Goal: Task Accomplishment & Management: Manage account settings

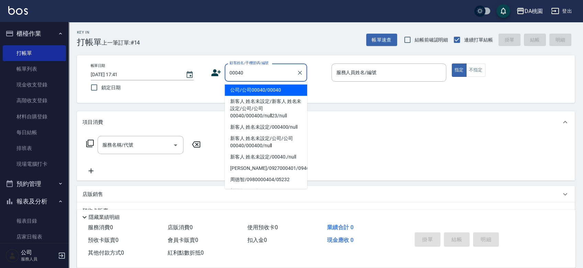
type input "00040"
type input "8"
type input "公司/公司00040/00040"
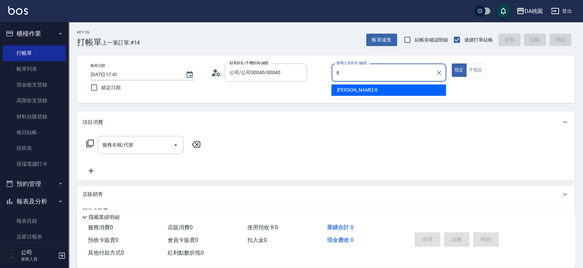
type input "桑妮-8"
type button "true"
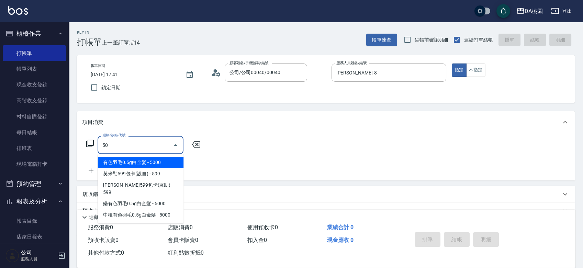
type input "501"
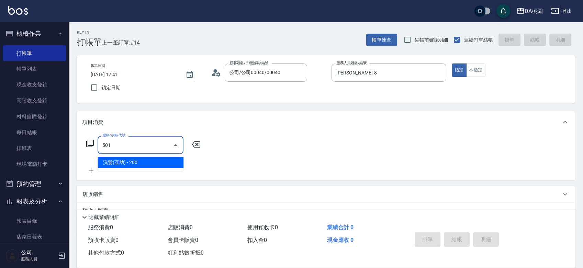
type input "20"
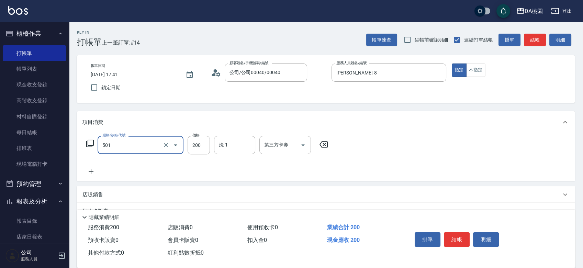
type input "洗髮(互助)(501)"
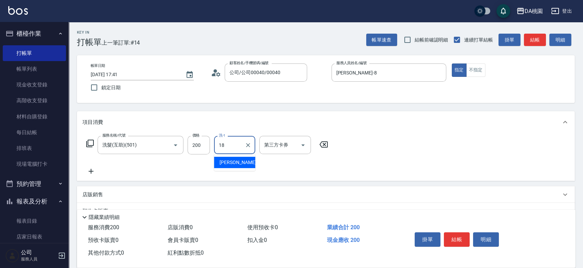
type input "小妤-18"
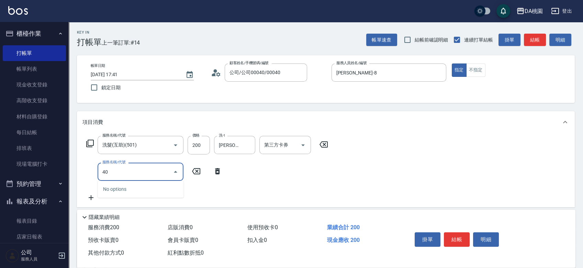
type input "400"
type input "170"
type input "染髮(400)"
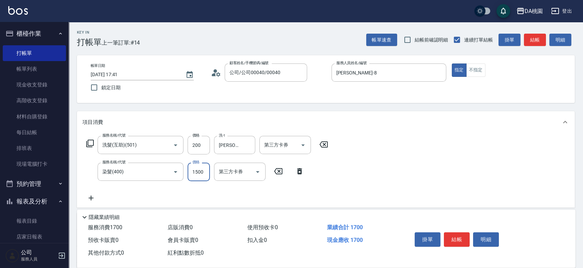
type input "1"
type input "20"
type input "120"
type input "30"
type input "1200"
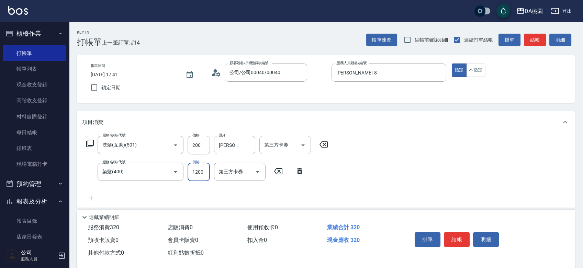
type input "140"
type input "1200"
type input "200"
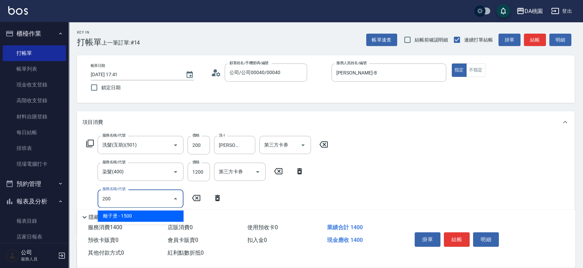
type input "290"
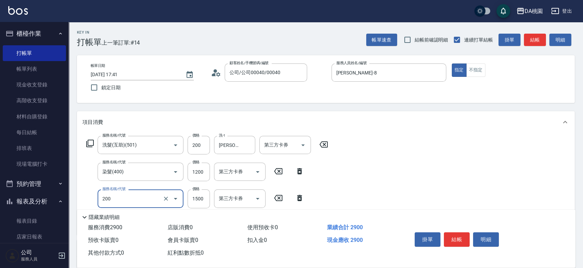
type input "離子燙(200)"
type input "1"
type input "140"
type input "160"
type input "150"
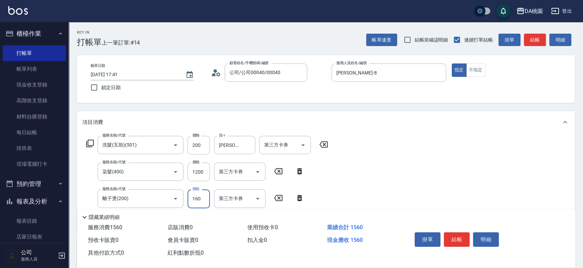
type input "1600"
type input "300"
type input "1600"
click at [455, 236] on button "結帳" at bounding box center [457, 239] width 26 height 14
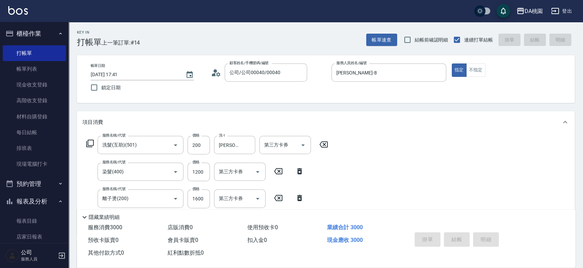
type input "2025/09/15 19:01"
type input "0"
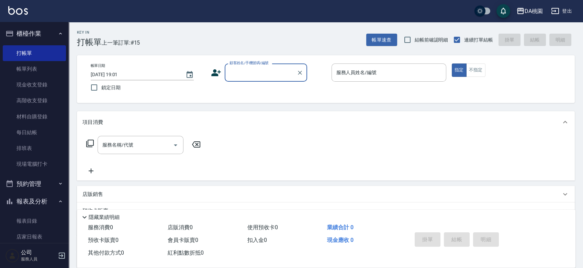
click at [562, 12] on button "登出" at bounding box center [561, 11] width 26 height 13
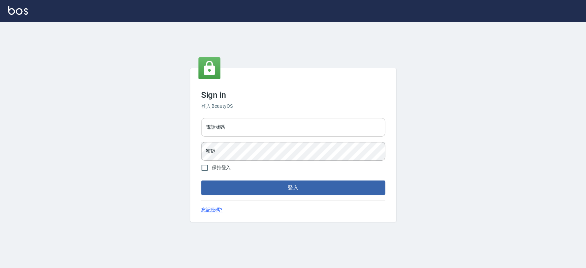
click at [246, 133] on input "電話號碼" at bounding box center [293, 127] width 184 height 19
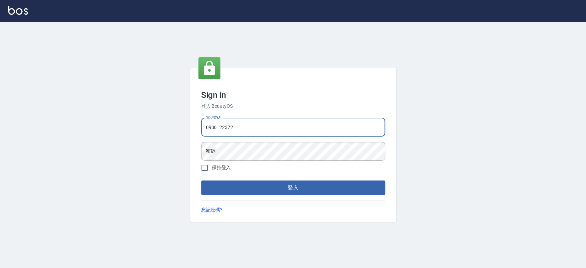
type input "0936122372"
click at [201, 181] on button "登入" at bounding box center [293, 188] width 184 height 14
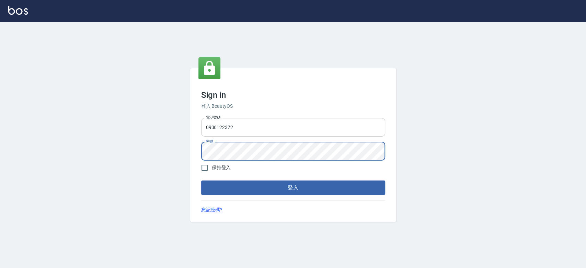
click at [201, 181] on button "登入" at bounding box center [293, 188] width 184 height 14
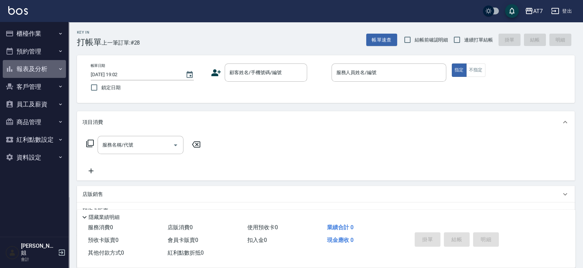
click at [51, 72] on button "報表及分析" at bounding box center [34, 69] width 63 height 18
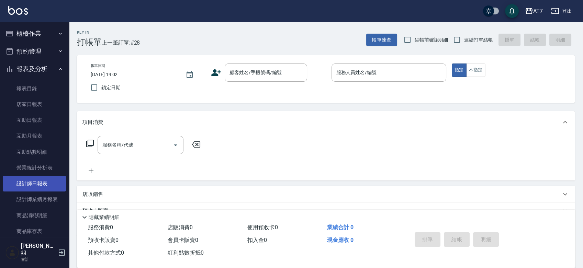
click at [39, 184] on link "設計師日報表" at bounding box center [34, 184] width 63 height 16
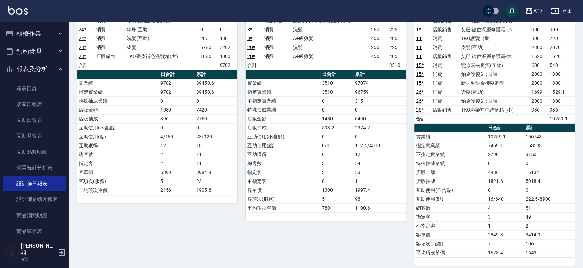
scroll to position [381, 0]
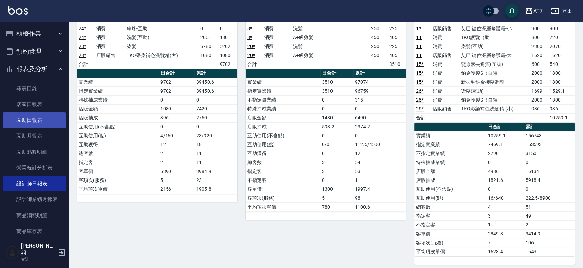
click at [41, 122] on link "互助日報表" at bounding box center [34, 120] width 63 height 16
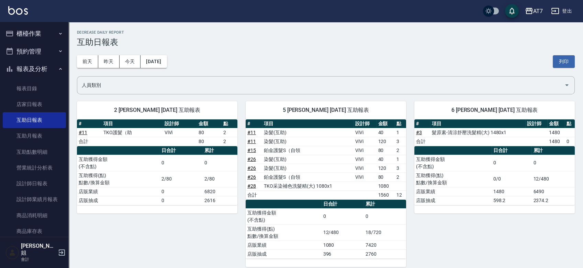
click at [557, 12] on icon "button" at bounding box center [555, 11] width 8 height 8
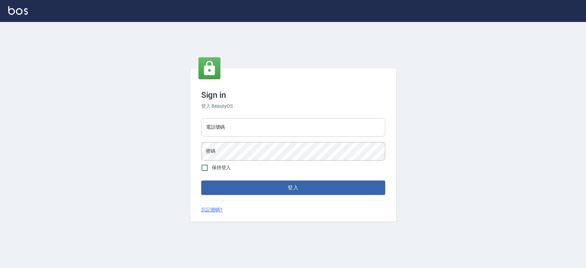
click at [270, 124] on input "電話號碼" at bounding box center [293, 127] width 184 height 19
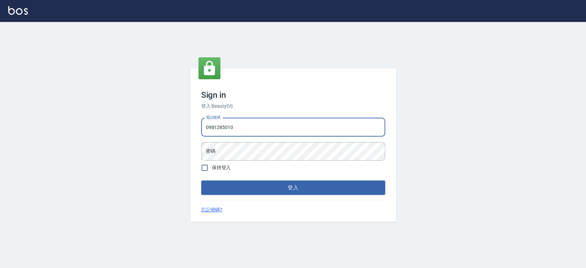
click at [266, 131] on input "0981285010" at bounding box center [293, 127] width 184 height 19
type input "0"
click at [269, 131] on input "電話號碼" at bounding box center [293, 127] width 184 height 19
click at [289, 164] on form "電話號碼 電話號碼 密碼 密碼 保持登入 登入" at bounding box center [293, 155] width 184 height 80
click at [277, 130] on input "電話號碼" at bounding box center [293, 127] width 184 height 19
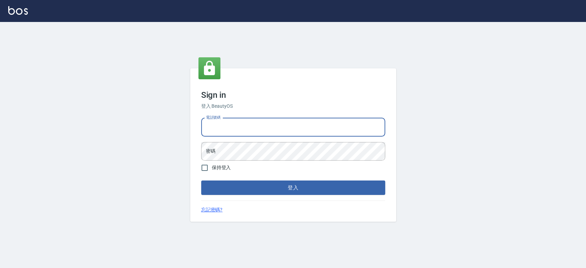
click at [277, 130] on input "電話號碼" at bounding box center [293, 127] width 184 height 19
click at [270, 132] on input "電話號碼" at bounding box center [293, 127] width 184 height 19
type input "033380575"
click at [201, 181] on button "登入" at bounding box center [293, 188] width 184 height 14
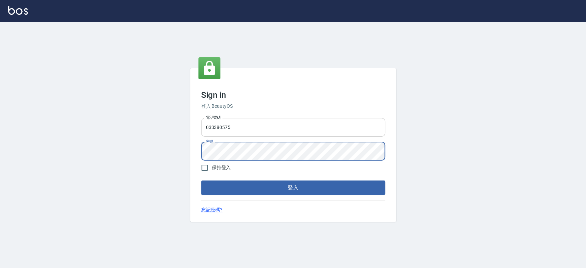
click at [201, 181] on button "登入" at bounding box center [293, 188] width 184 height 14
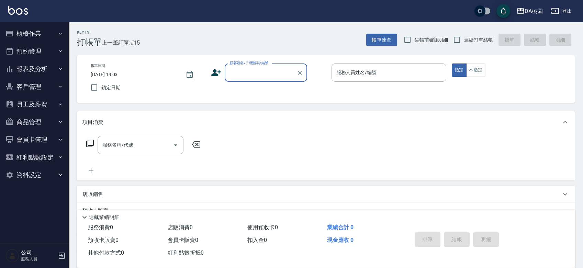
click at [565, 10] on button "登出" at bounding box center [561, 11] width 26 height 13
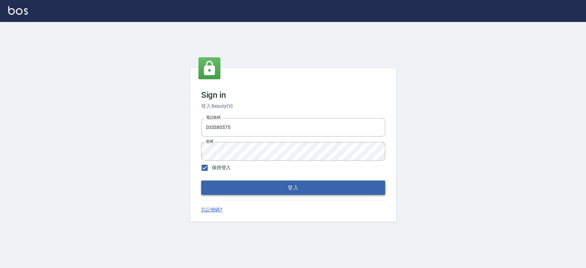
click at [247, 192] on button "登入" at bounding box center [293, 188] width 184 height 14
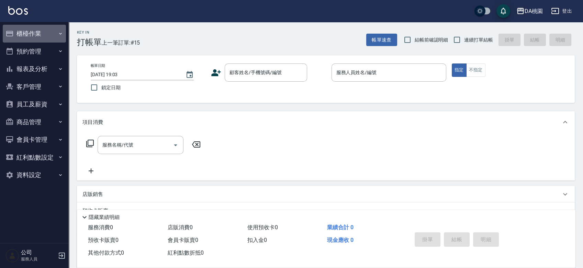
click at [38, 34] on button "櫃檯作業" at bounding box center [34, 34] width 63 height 18
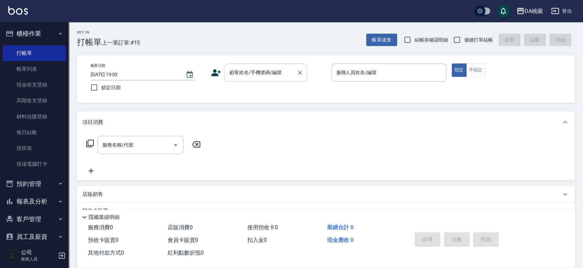
click at [254, 76] on input "顧客姓名/手機號碼/編號" at bounding box center [261, 73] width 66 height 12
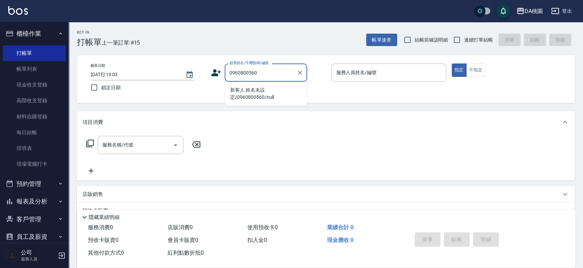
type input "新客人 姓名未設定/0960800560/null"
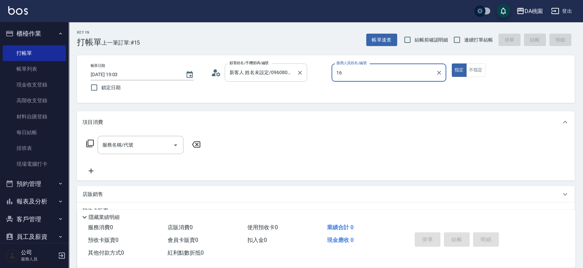
type input "✨GARY蓋瑞 ✨-16"
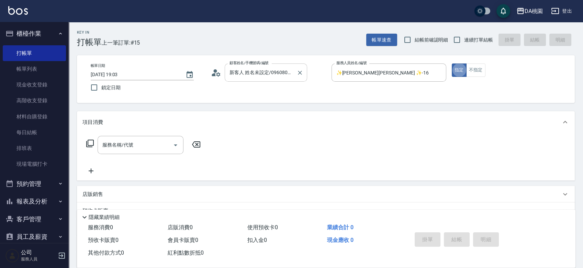
type button "true"
click at [459, 41] on input "連續打單結帳" at bounding box center [456, 40] width 14 height 14
checkbox input "true"
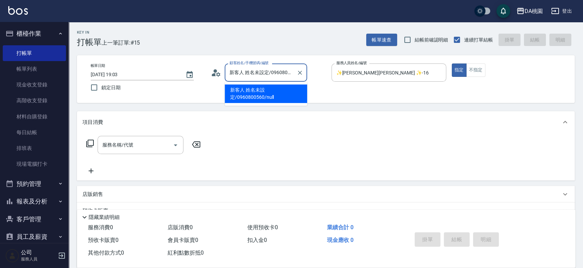
click at [288, 72] on input "新客人 姓名未設定/0960800560/null" at bounding box center [261, 73] width 66 height 12
click at [323, 85] on div "帳單日期 2025/09/15 19:03 鎖定日期 顧客姓名/手機號碼/編號 新客人 姓名未設定/0960800560/null 顧客姓名/手機號碼/編號 …" at bounding box center [325, 79] width 481 height 31
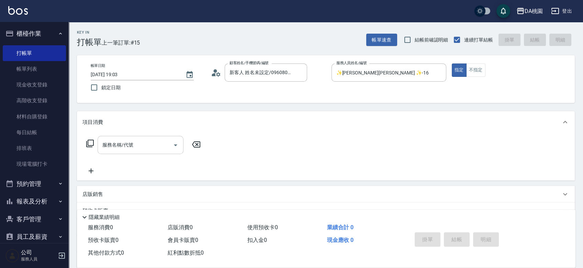
click at [157, 148] on input "服務名稱/代號" at bounding box center [135, 145] width 69 height 12
type input "501"
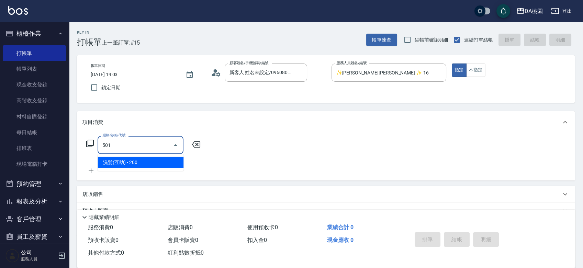
type input "20"
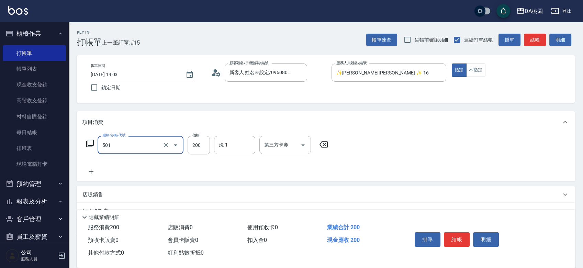
type input "洗髮(互助)(501)"
type input "2"
type input "0"
type input "250"
type input "20"
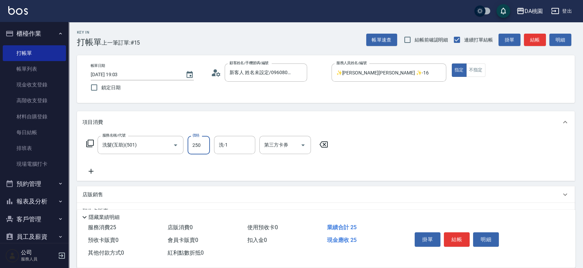
type input "250"
type input "cherry-25"
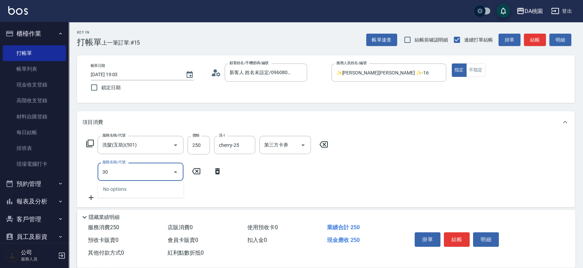
type input "303"
type input "50"
type input "A級剪髮(303)"
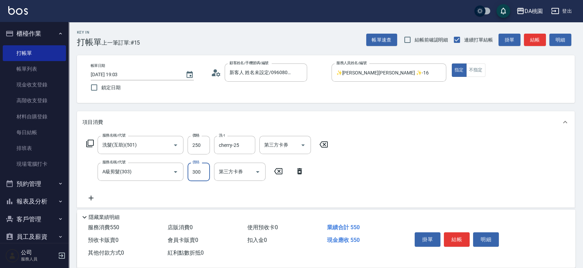
type input "5"
type input "20"
type input "50"
type input "30"
type input "500"
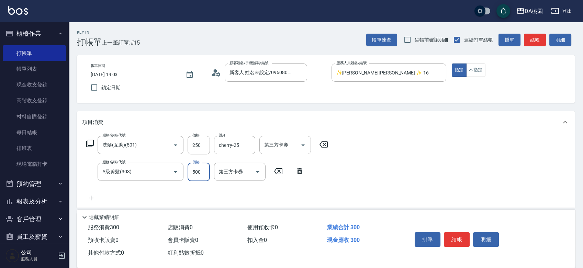
type input "70"
type input "500"
click at [460, 238] on button "結帳" at bounding box center [457, 239] width 26 height 14
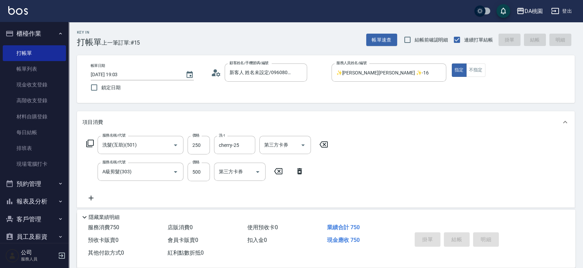
type input "2025/09/15 19:07"
type input "0"
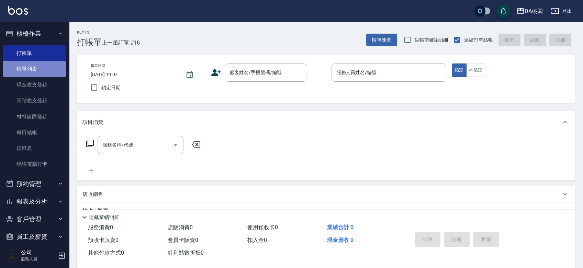
click at [49, 69] on link "帳單列表" at bounding box center [34, 69] width 63 height 16
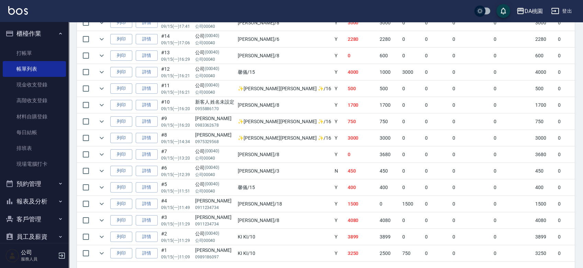
scroll to position [195, 0]
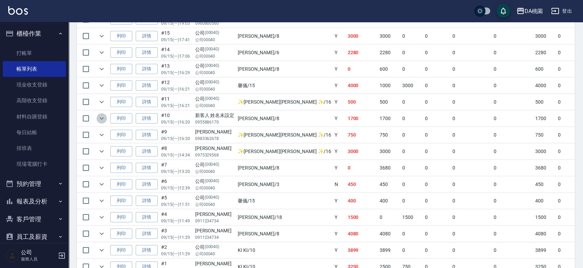
click at [98, 116] on icon "expand row" at bounding box center [102, 118] width 8 height 8
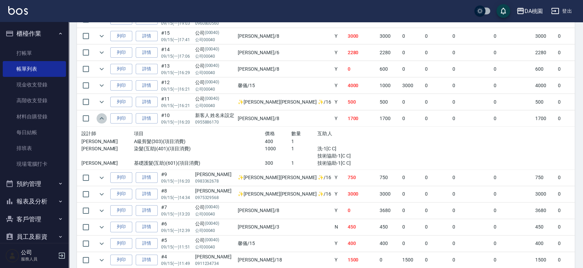
click at [98, 116] on icon "expand row" at bounding box center [102, 118] width 8 height 8
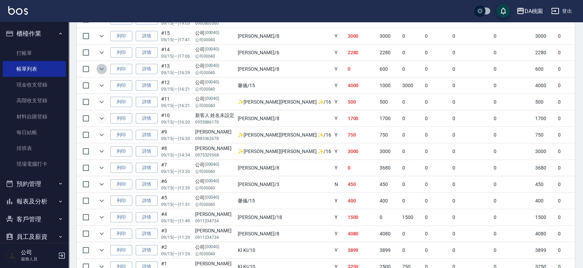
click at [102, 68] on icon "expand row" at bounding box center [102, 69] width 4 height 2
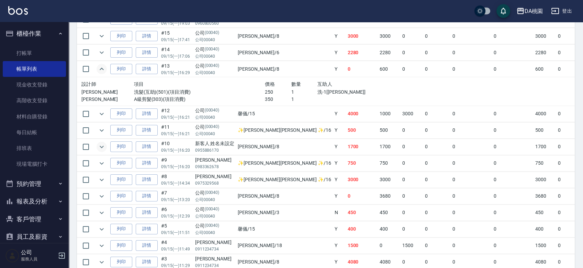
click at [102, 68] on icon "expand row" at bounding box center [102, 69] width 4 height 2
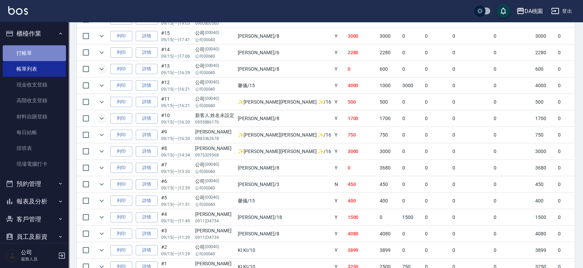
click at [47, 54] on link "打帳單" at bounding box center [34, 53] width 63 height 16
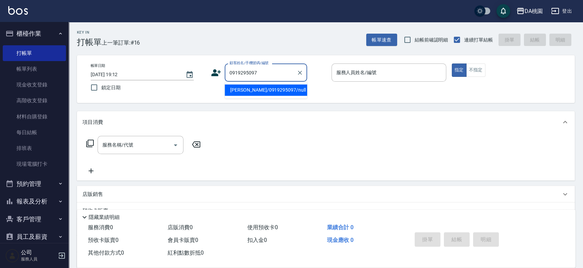
type input "劉亞蕾/0919295097/null"
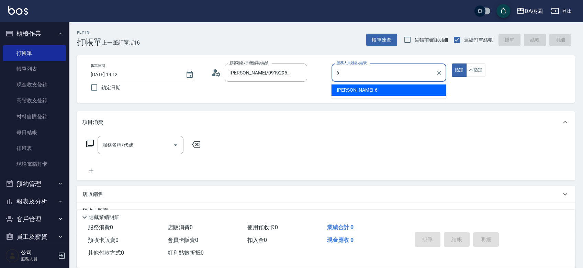
type input "貝菈-6"
type button "true"
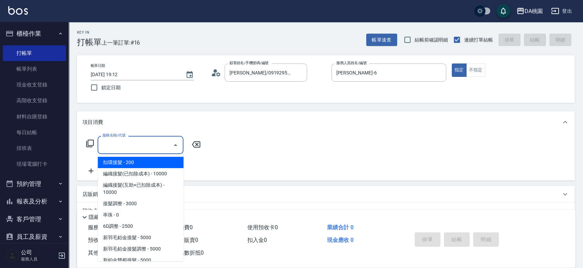
click at [153, 139] on input "服務名稱/代號" at bounding box center [135, 145] width 69 height 12
click at [168, 144] on input "服務名稱/代號" at bounding box center [135, 145] width 69 height 12
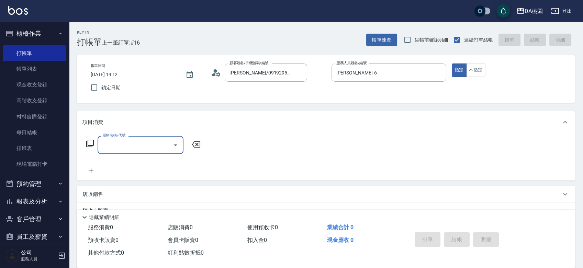
click at [168, 144] on input "服務名稱/代號" at bounding box center [135, 145] width 69 height 12
click at [141, 147] on input "服務名稱/代號" at bounding box center [135, 145] width 69 height 12
type input "400"
type input "150"
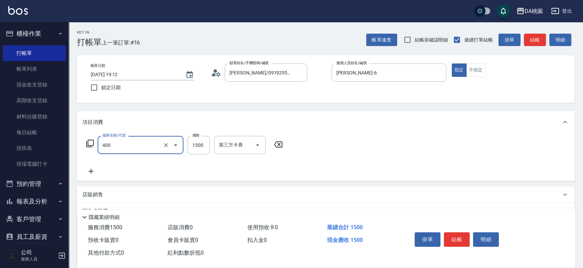
type input "染髮(400)"
type input "2"
type input "0"
type input "258"
type input "250"
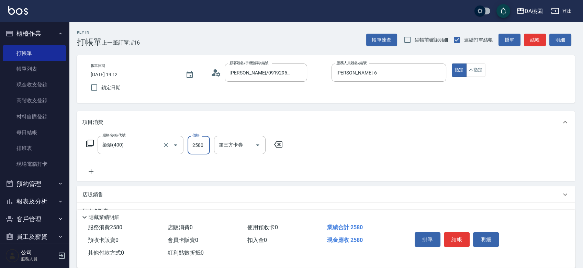
type input "2580"
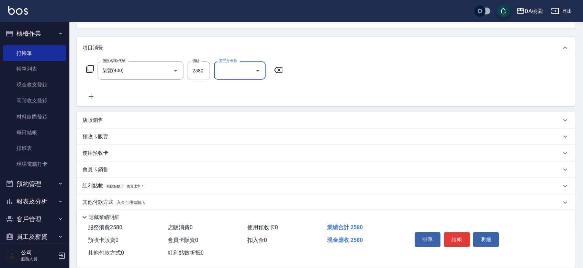
scroll to position [76, 0]
click at [200, 118] on div "店販銷售" at bounding box center [321, 118] width 478 height 7
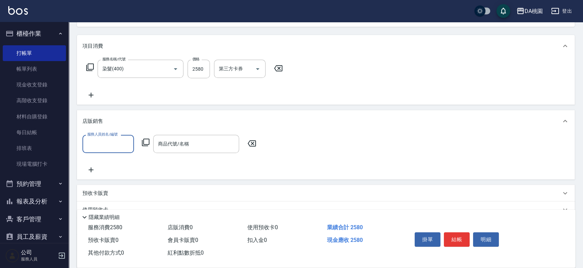
scroll to position [0, 0]
type input "貝菈-6"
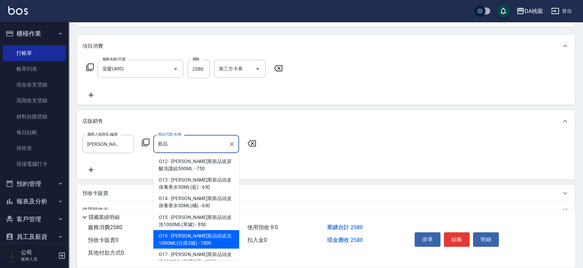
type input "[PERSON_NAME]新品頭皮洗1000ML(任搭2罐)"
type input "400"
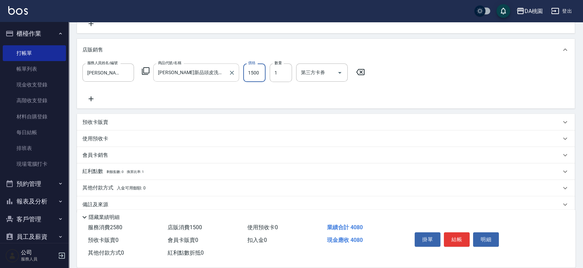
scroll to position [152, 0]
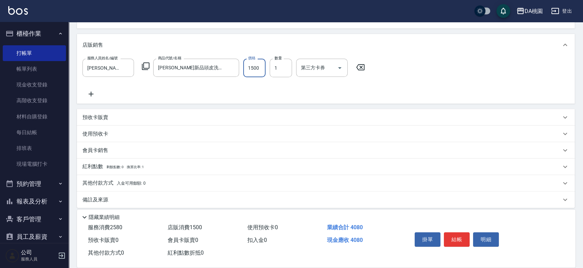
click at [172, 183] on div "其他付款方式 入金可用餘額: 0" at bounding box center [321, 184] width 478 height 8
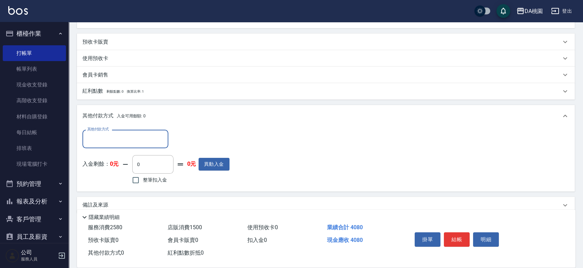
scroll to position [229, 0]
click at [121, 141] on input "其他付款方式" at bounding box center [125, 138] width 80 height 12
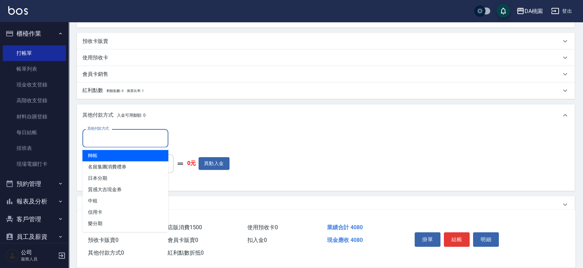
click at [113, 153] on span "轉帳" at bounding box center [125, 155] width 86 height 11
type input "轉帳"
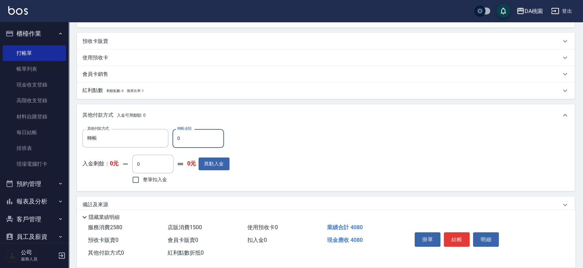
click at [176, 135] on input "0" at bounding box center [198, 138] width 52 height 19
type input "40"
type input "360"
type input "4080"
type input "0"
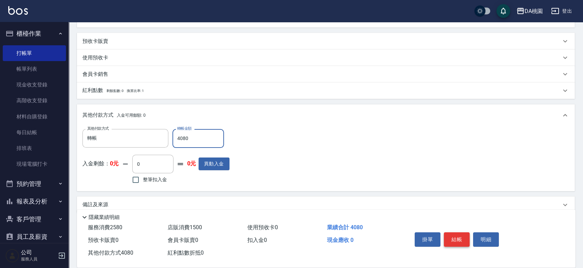
type input "4080"
click at [460, 236] on button "結帳" at bounding box center [457, 239] width 26 height 14
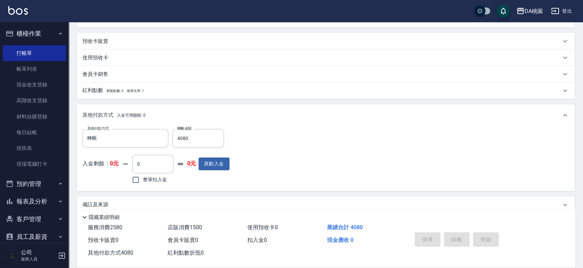
type input "2025/09/15 19:14"
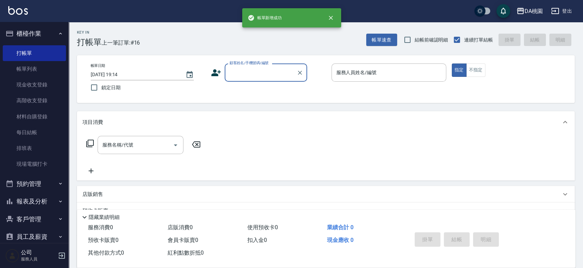
scroll to position [0, 0]
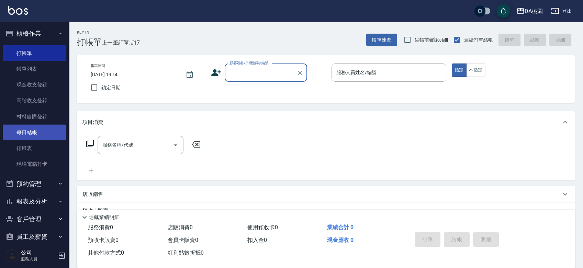
click at [49, 131] on link "每日結帳" at bounding box center [34, 133] width 63 height 16
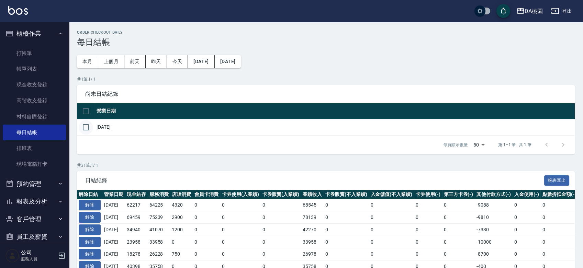
click at [87, 127] on input "checkbox" at bounding box center [86, 127] width 14 height 14
checkbox input "true"
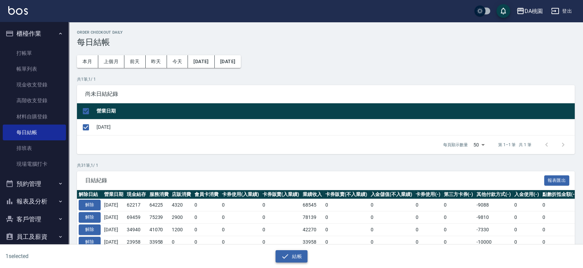
click at [288, 255] on icon "button" at bounding box center [285, 256] width 8 height 8
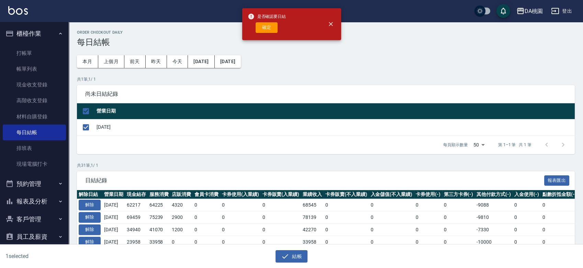
click at [271, 22] on div "是否確認要日結 確定" at bounding box center [267, 24] width 38 height 28
click at [271, 31] on button "確定" at bounding box center [266, 27] width 22 height 11
checkbox input "false"
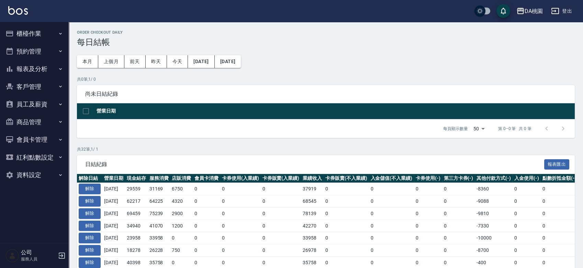
click at [34, 66] on button "報表及分析" at bounding box center [34, 69] width 63 height 18
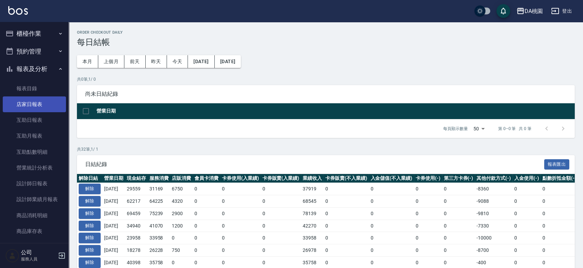
click at [30, 104] on link "店家日報表" at bounding box center [34, 104] width 63 height 16
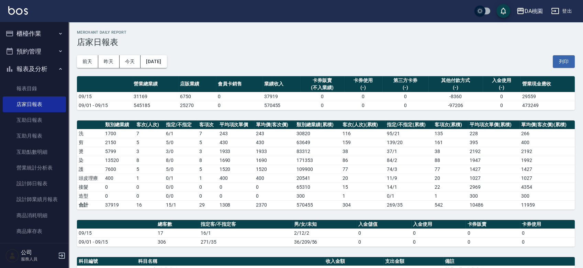
scroll to position [175, 0]
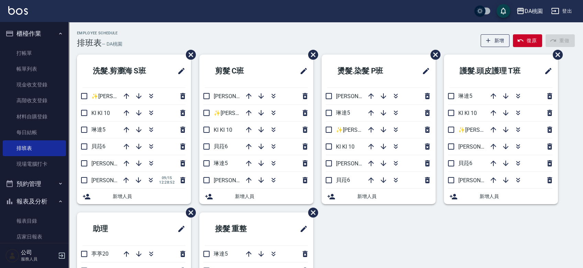
click at [39, 203] on button "報表及分析" at bounding box center [34, 202] width 63 height 18
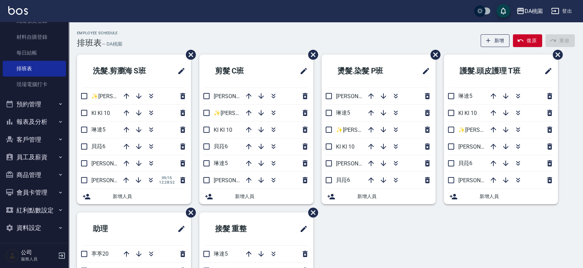
scroll to position [81, 0]
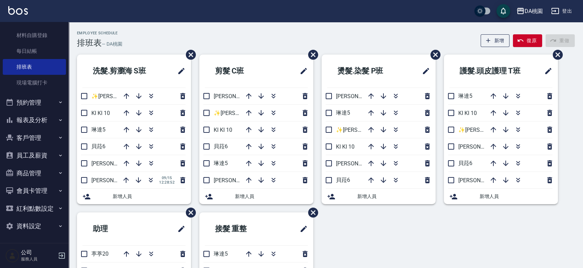
click at [35, 120] on button "報表及分析" at bounding box center [34, 120] width 63 height 18
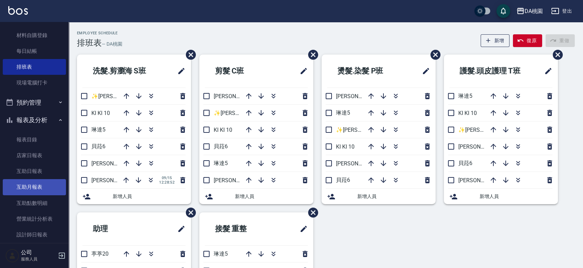
scroll to position [119, 0]
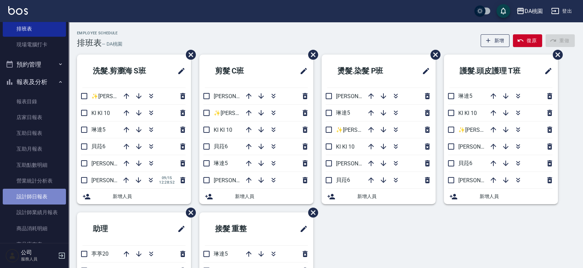
click at [35, 198] on link "設計師日報表" at bounding box center [34, 197] width 63 height 16
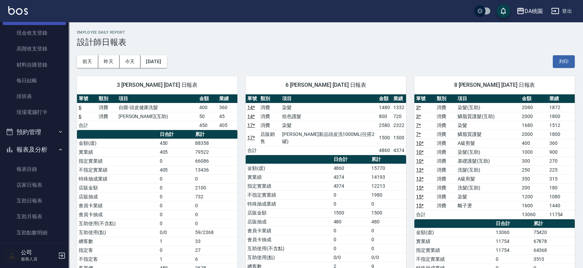
scroll to position [5, 0]
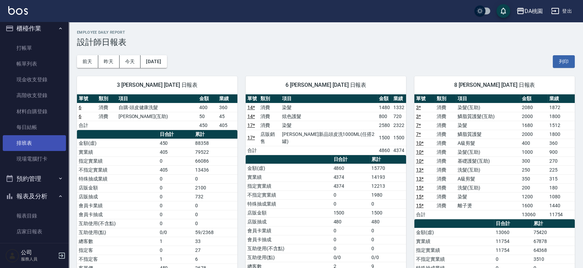
click at [29, 147] on link "排班表" at bounding box center [34, 143] width 63 height 16
